Goal: Information Seeking & Learning: Learn about a topic

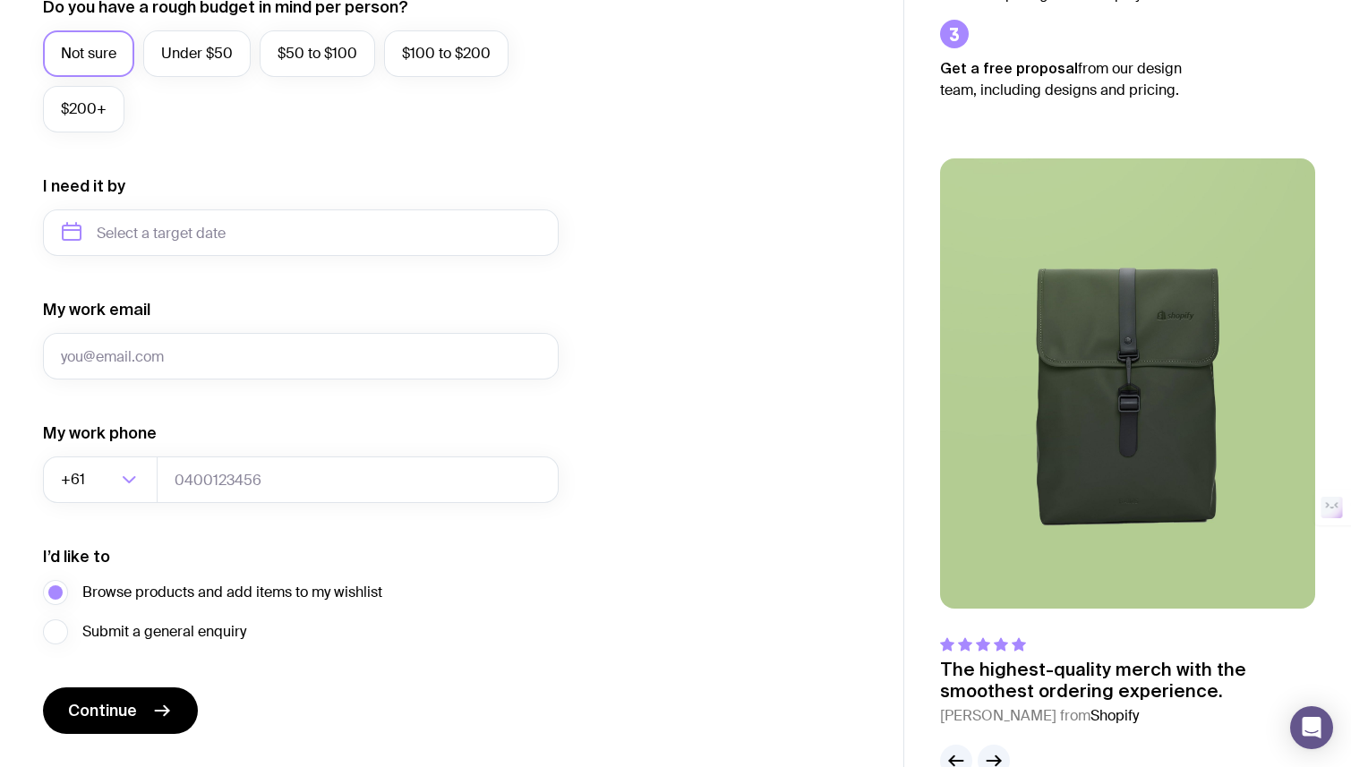
scroll to position [755, 0]
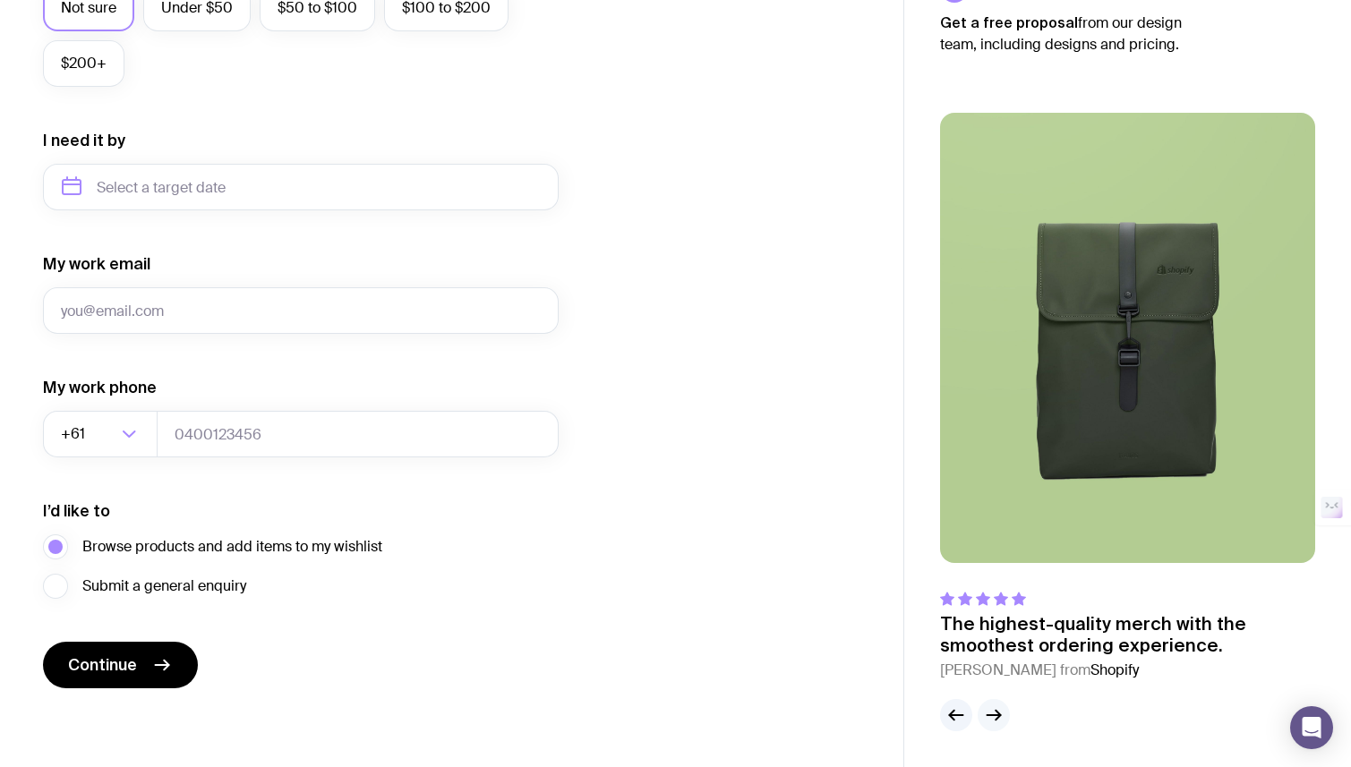
click at [985, 717] on icon "button" at bounding box center [993, 715] width 21 height 21
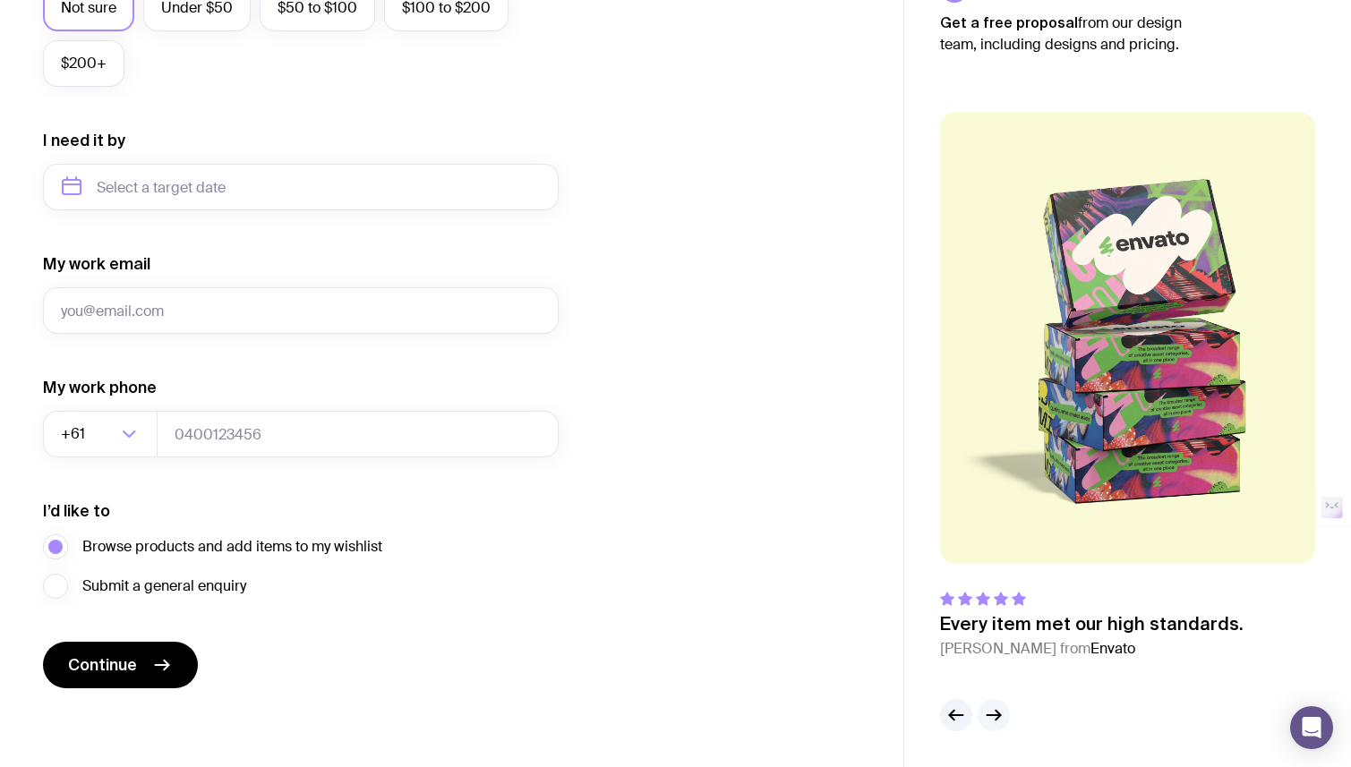
click at [985, 717] on icon "button" at bounding box center [993, 715] width 21 height 21
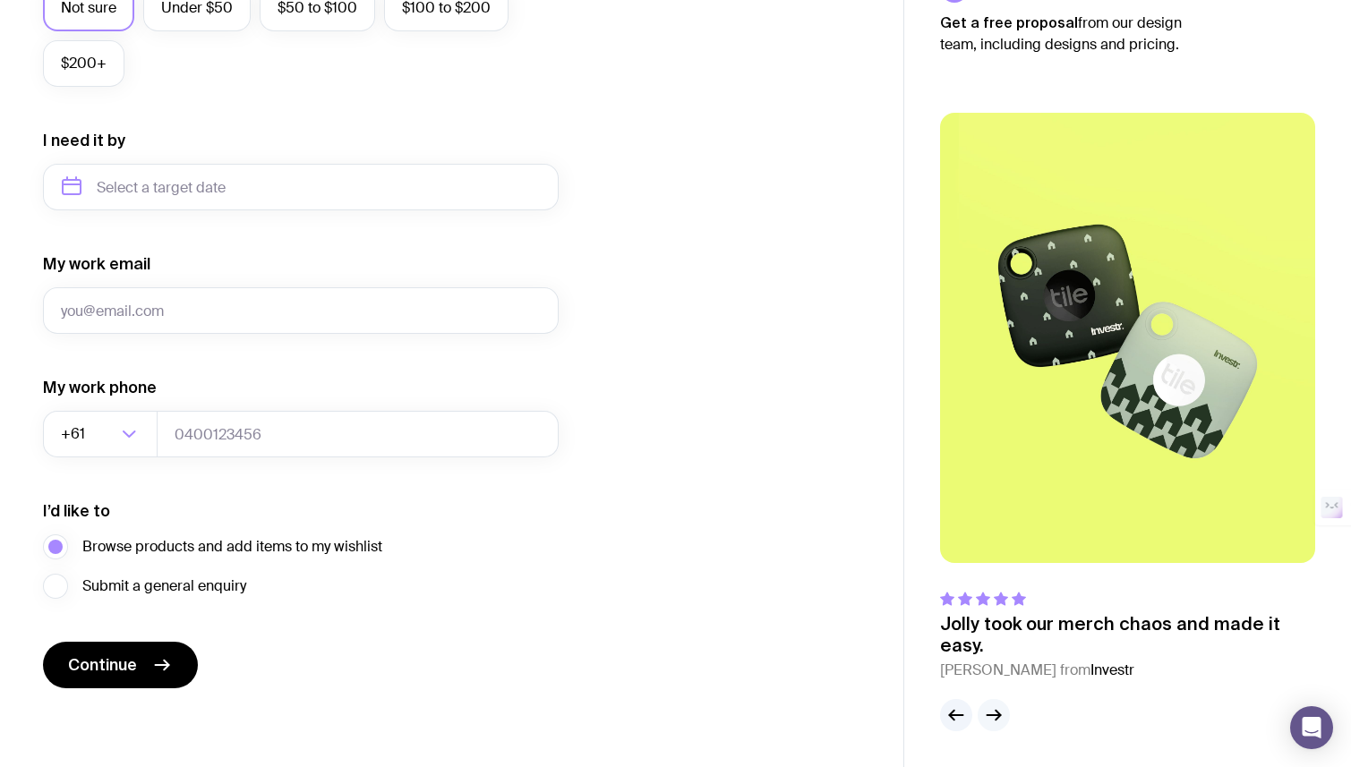
click at [985, 717] on icon "button" at bounding box center [993, 715] width 21 height 21
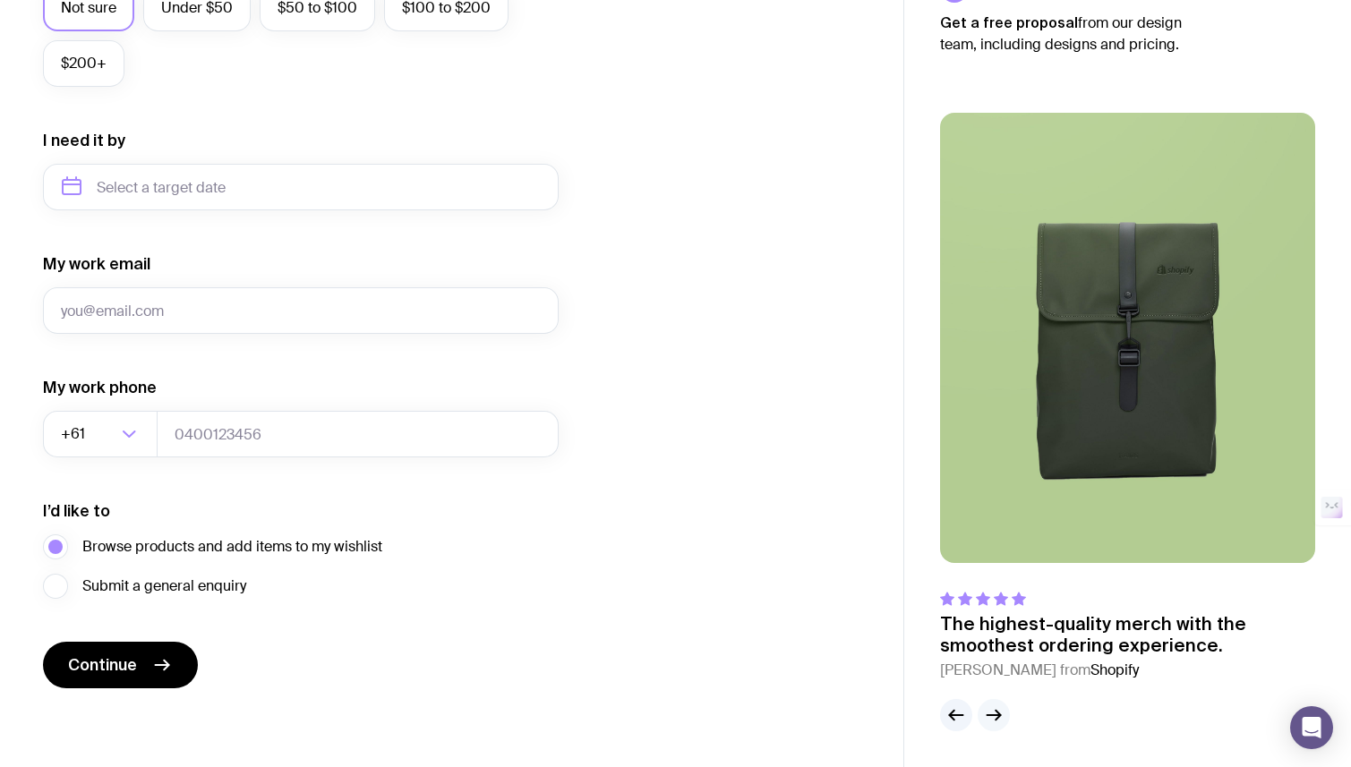
click at [985, 717] on icon "button" at bounding box center [993, 715] width 21 height 21
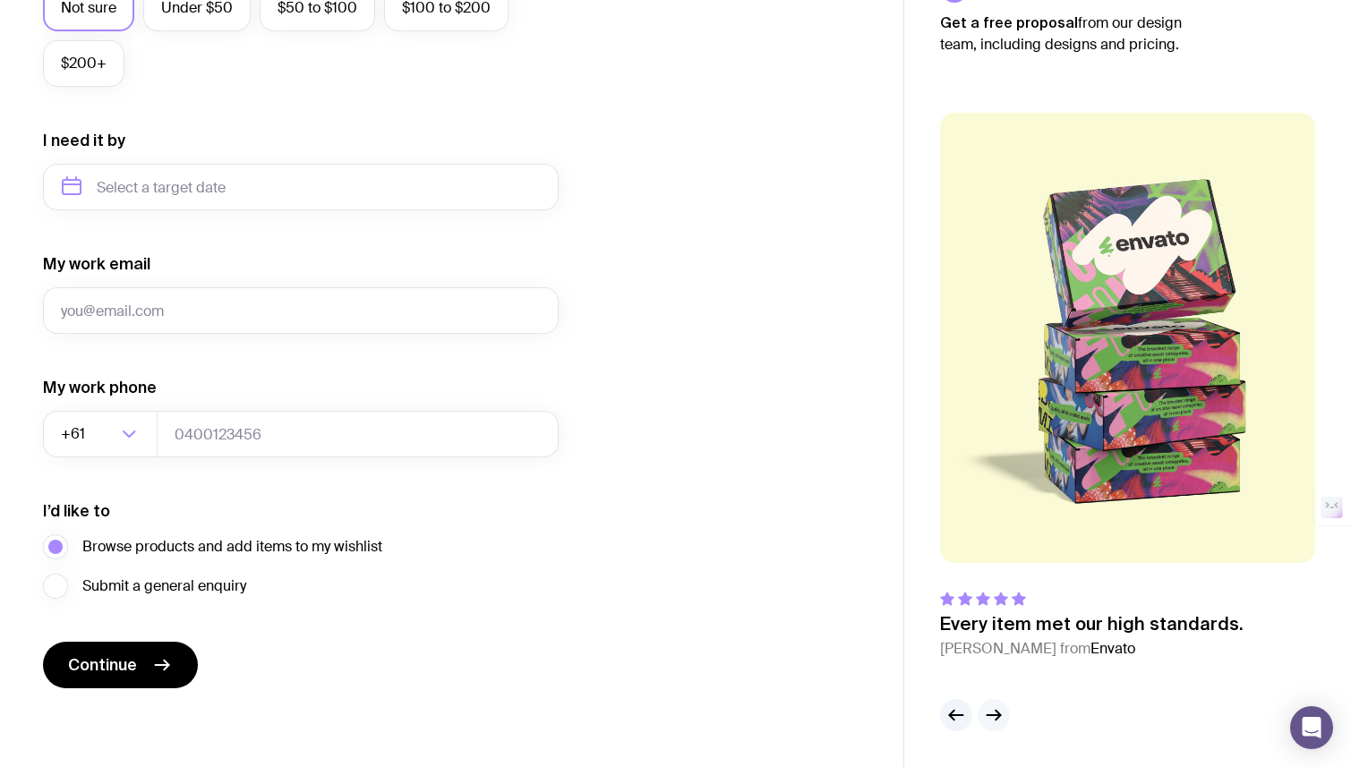
click at [985, 717] on icon "button" at bounding box center [993, 715] width 21 height 21
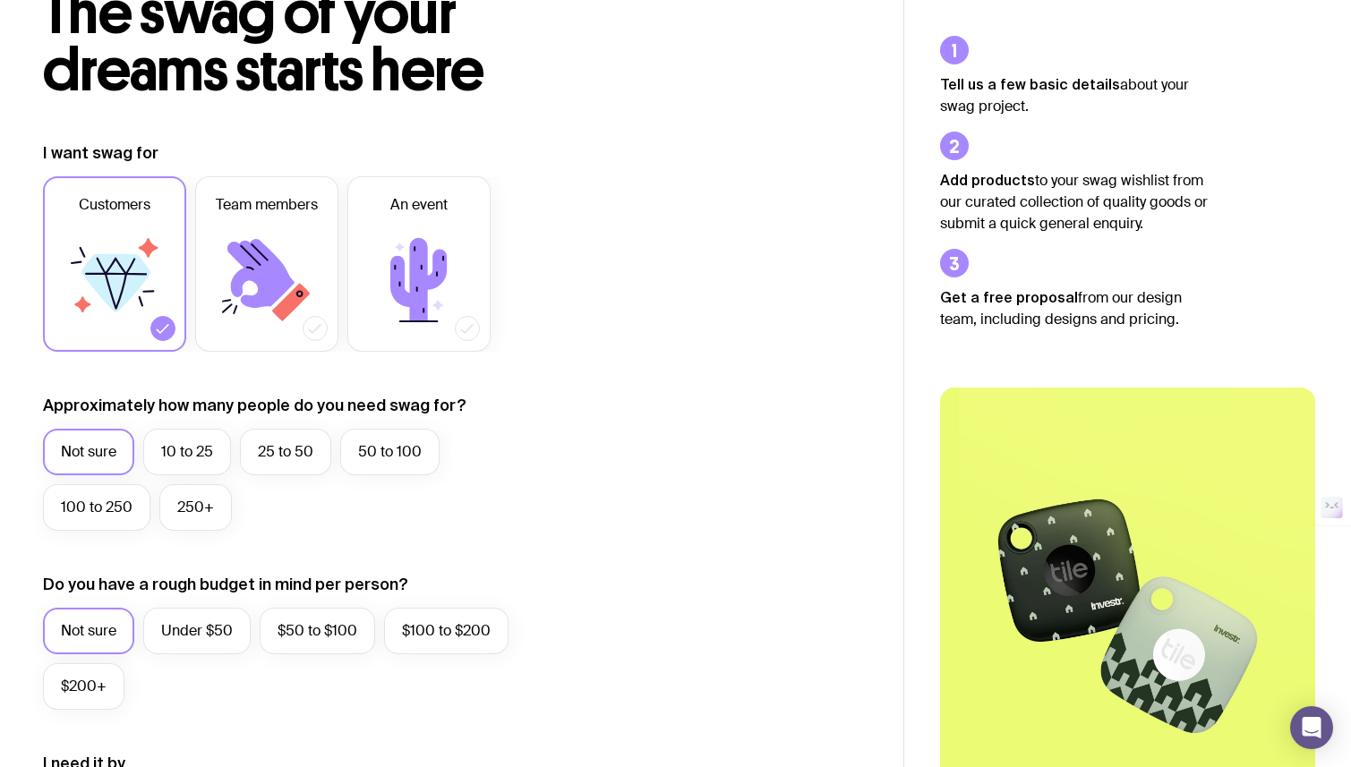
scroll to position [0, 0]
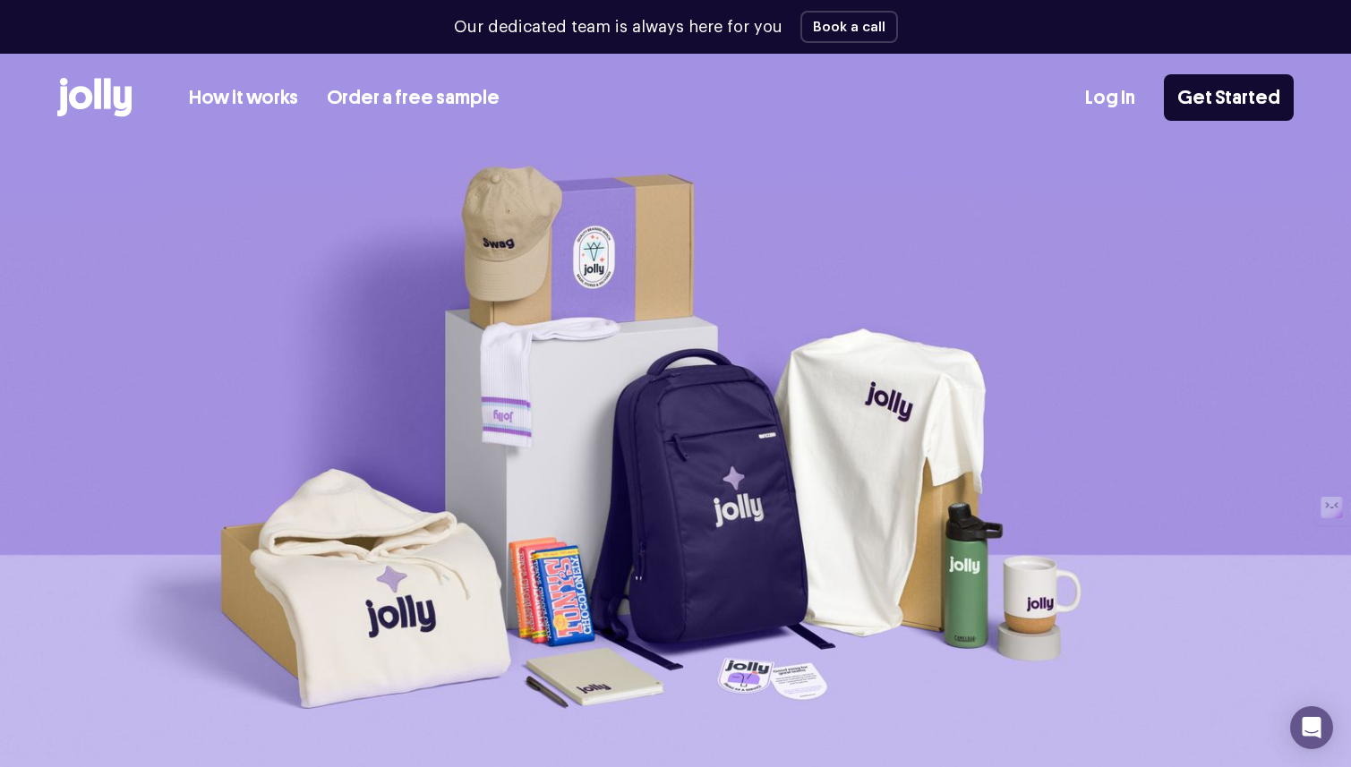
click at [243, 95] on link "How it works" at bounding box center [243, 98] width 109 height 30
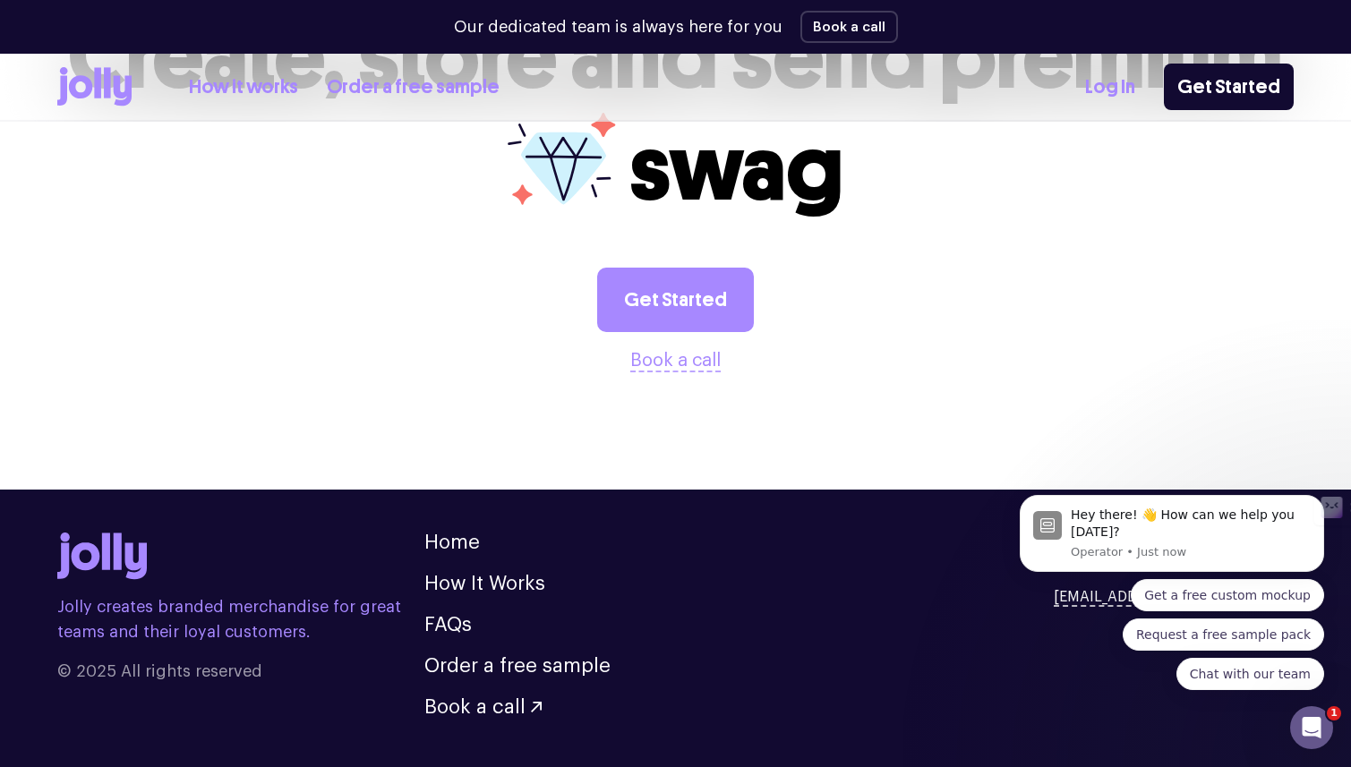
scroll to position [3609, 0]
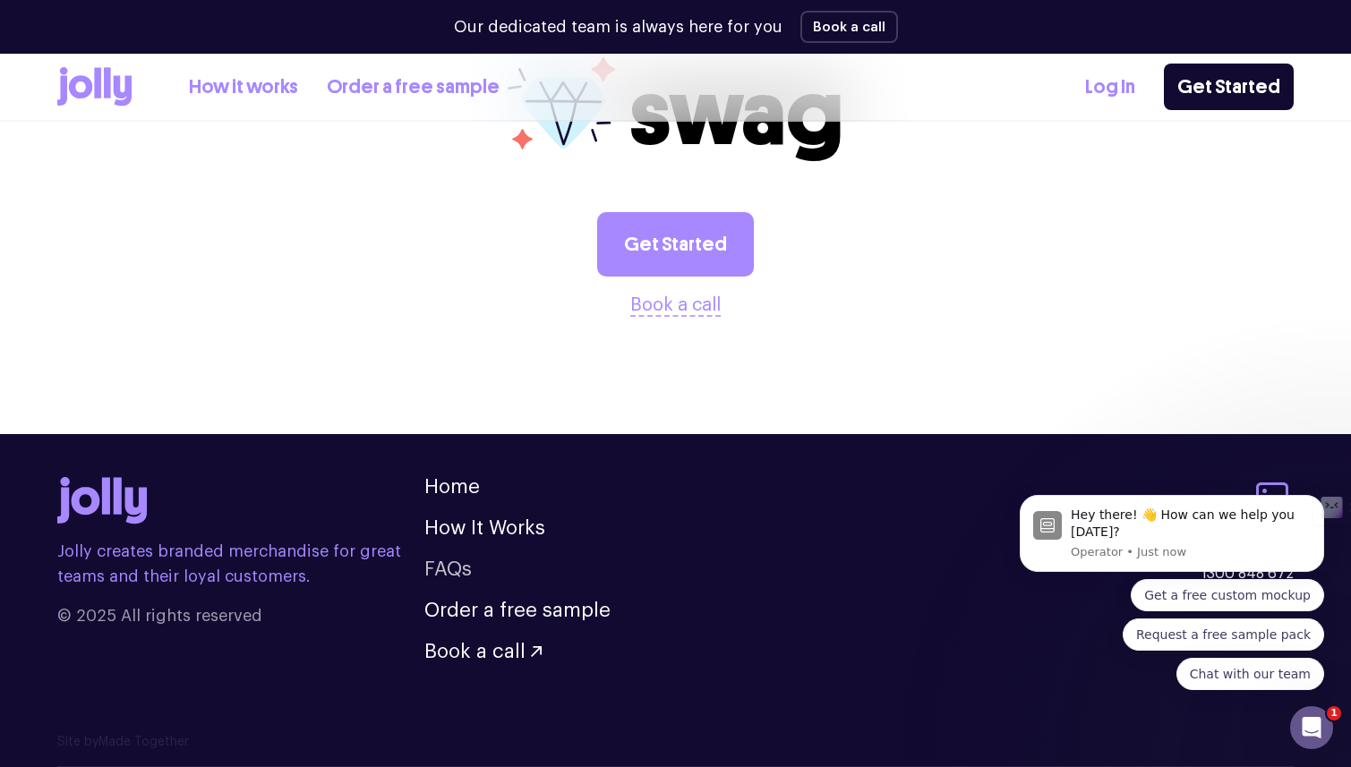
click at [450, 573] on link "FAQs" at bounding box center [447, 570] width 47 height 20
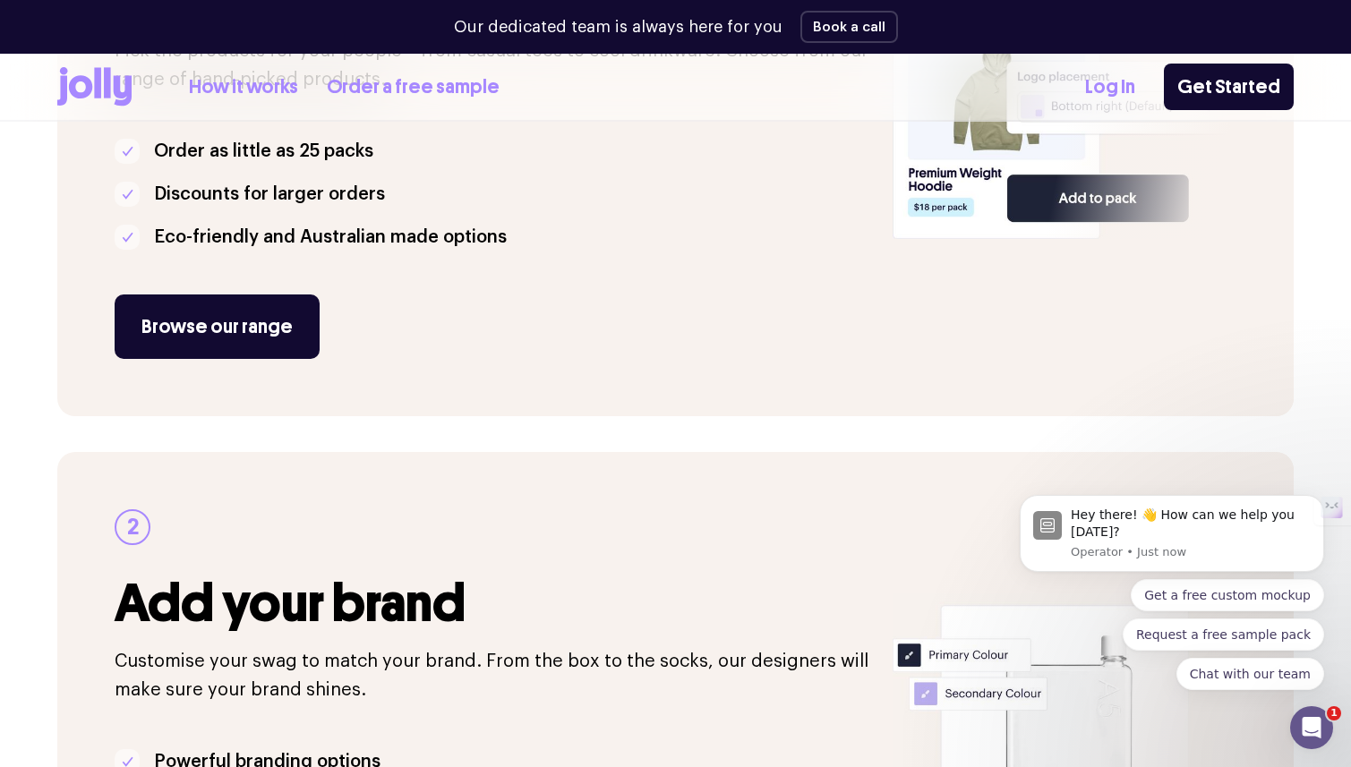
scroll to position [453, 0]
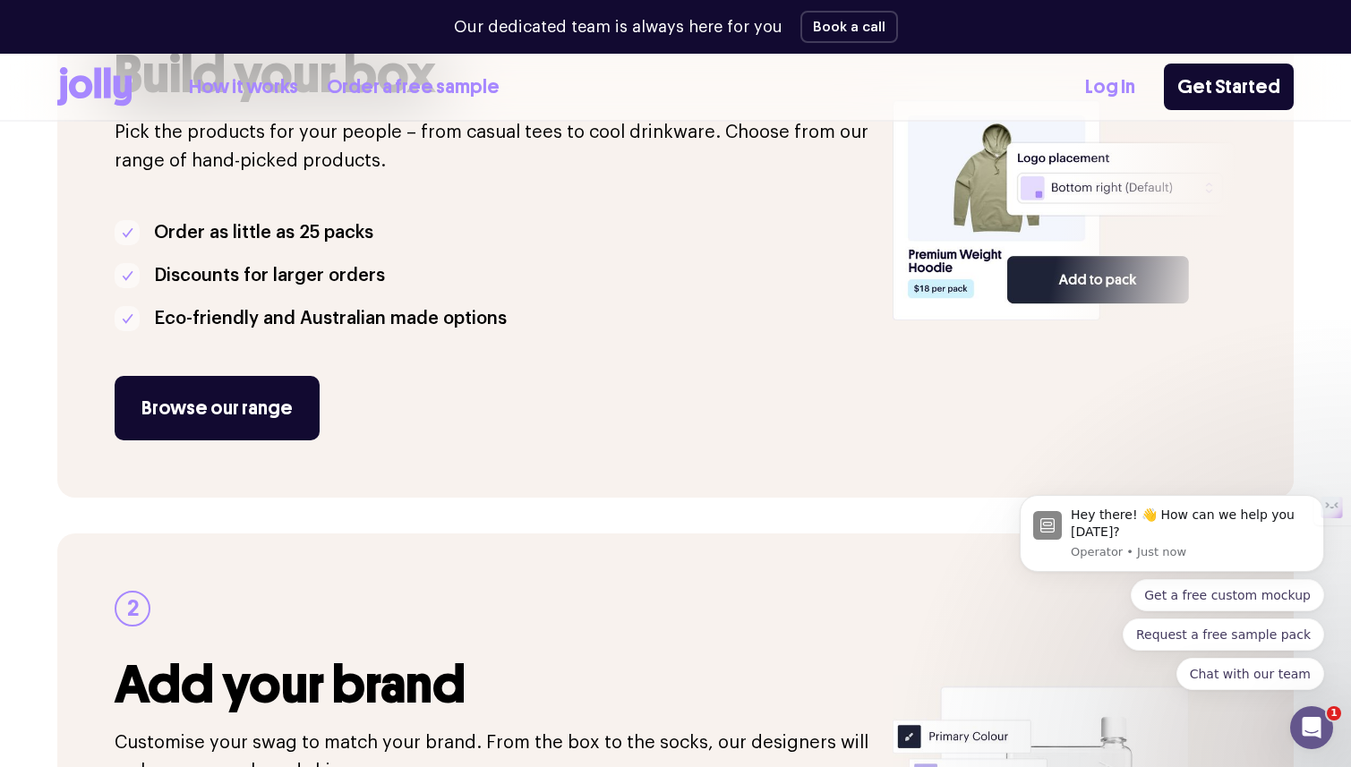
scroll to position [3609, 0]
